Goal: Task Accomplishment & Management: Manage account settings

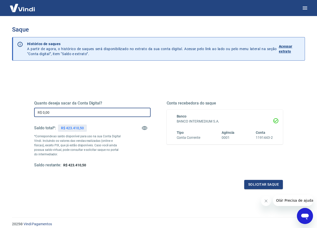
click at [115, 110] on input "R$ 0,00" at bounding box center [92, 112] width 116 height 9
type input "R$ 100.000,00"
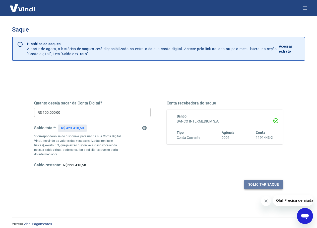
click at [268, 186] on button "Solicitar saque" at bounding box center [263, 184] width 39 height 9
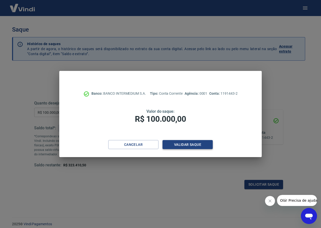
click at [188, 146] on button "Validar saque" at bounding box center [187, 144] width 50 height 9
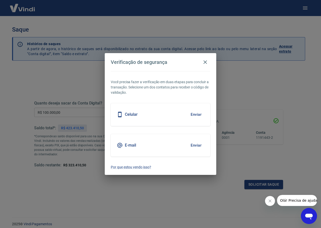
click at [192, 116] on button "Enviar" at bounding box center [196, 114] width 16 height 11
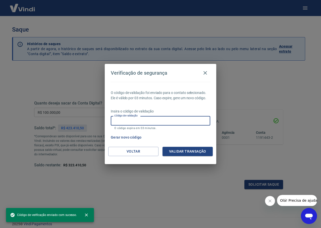
click at [187, 118] on input "Código de validação" at bounding box center [160, 120] width 99 height 9
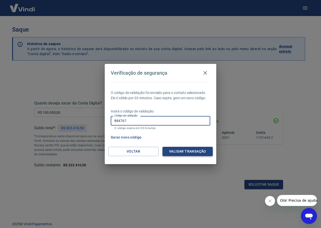
type input "884767"
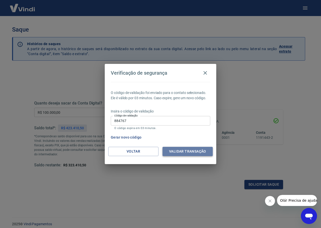
click at [186, 154] on button "Validar transação" at bounding box center [187, 151] width 50 height 9
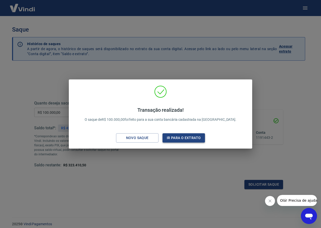
click at [179, 141] on button "Ir para o extrato" at bounding box center [183, 138] width 42 height 9
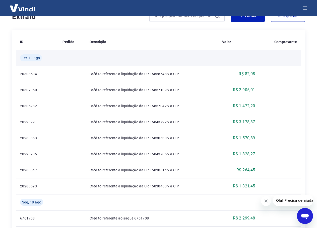
scroll to position [25, 0]
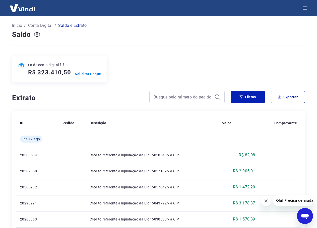
click at [42, 25] on p "Conta Digital" at bounding box center [40, 26] width 24 height 6
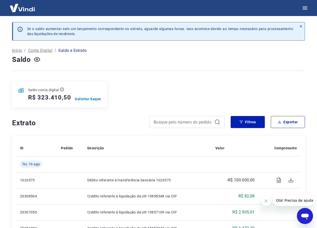
click at [23, 73] on div at bounding box center [158, 71] width 293 height 12
